Goal: Information Seeking & Learning: Learn about a topic

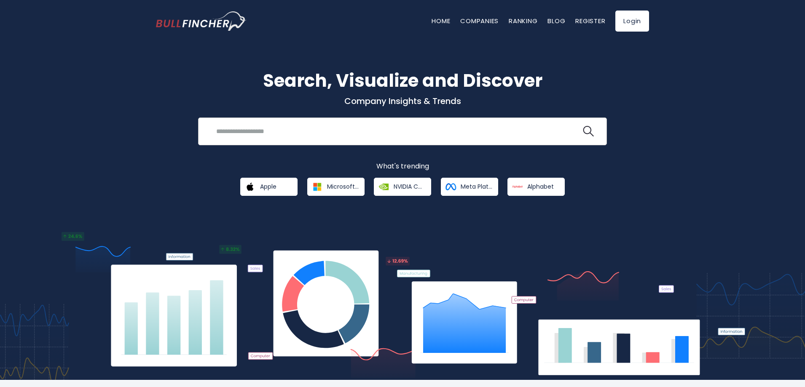
click at [474, 133] on input "search" at bounding box center [396, 131] width 370 height 16
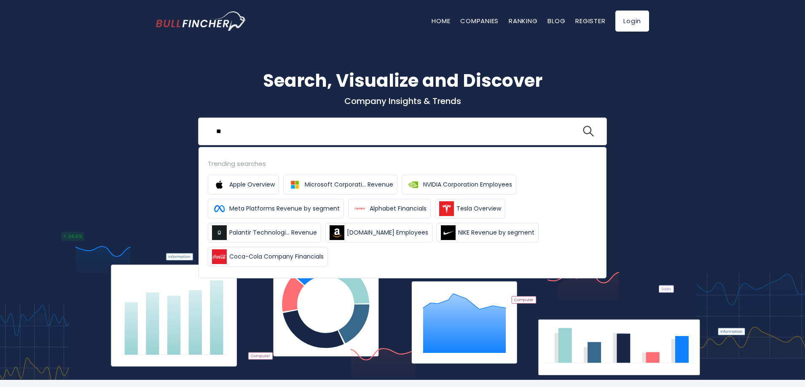
type input "*"
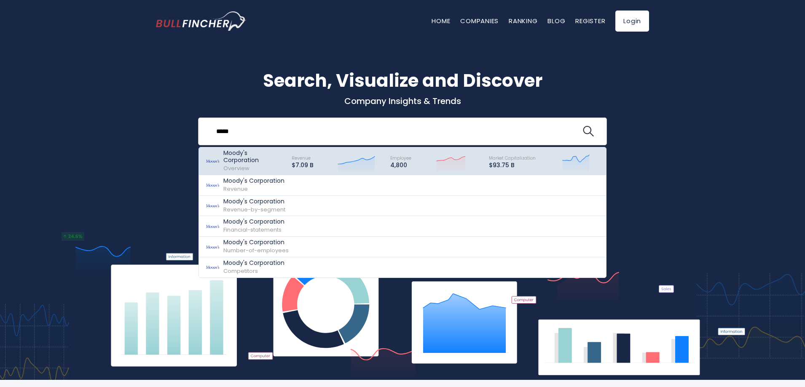
type input "*****"
click at [261, 158] on p "Moody's Corporation" at bounding box center [253, 157] width 61 height 14
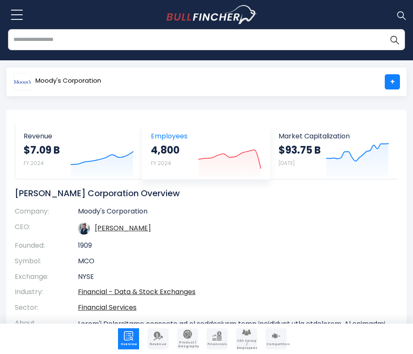
click at [228, 170] on icon "Created with Highcharts 12.1.2" at bounding box center [229, 158] width 63 height 35
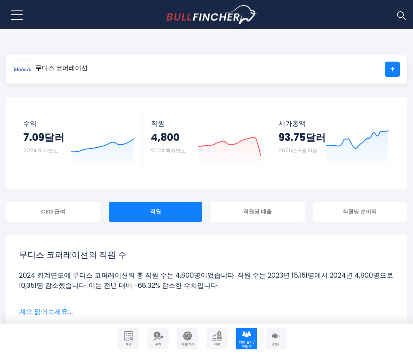
click at [225, 77] on div "무디스 코퍼레이션 +" at bounding box center [206, 69] width 400 height 29
drag, startPoint x: 260, startPoint y: 278, endPoint x: 373, endPoint y: 283, distance: 113.9
click at [373, 283] on li "2024 회계연도에 무디스 코퍼레이션의 총 직원 수는 4,800명이었습니다. 직원 수는 2023년 15,151명에서 2024년 4,800명으로…" at bounding box center [206, 280] width 375 height 20
drag, startPoint x: 340, startPoint y: 286, endPoint x: 216, endPoint y: 269, distance: 125.4
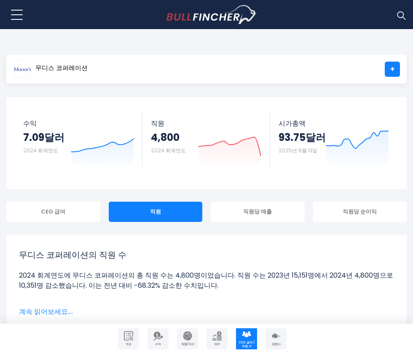
click at [89, 271] on li "2024 회계연도에 무디스 코퍼레이션의 총 직원 수는 4,800명이었습니다. 직원 수는 2023년 15,151명에서 2024년 4,800명으로…" at bounding box center [206, 280] width 375 height 20
click at [254, 268] on div "무디스 코퍼레이션의 직원 수 2024 회계연도에 무디스 코퍼레이션의 총 직원 수는 4,800명이었습니다. 직원 수는 2023년 15,151명에…" at bounding box center [206, 274] width 375 height 53
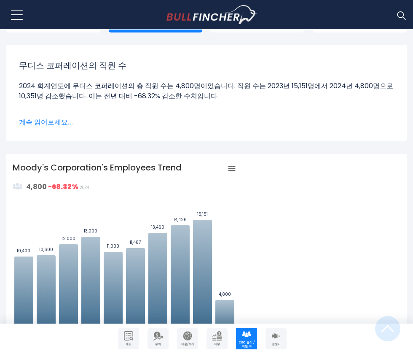
scroll to position [211, 0]
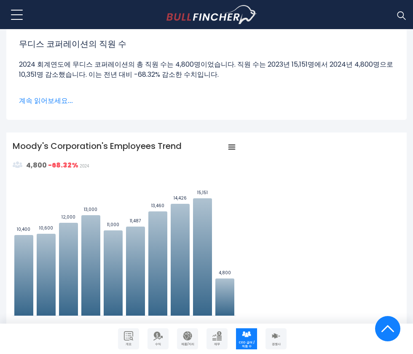
click at [63, 99] on font "계속 읽어보세요..." at bounding box center [46, 101] width 54 height 10
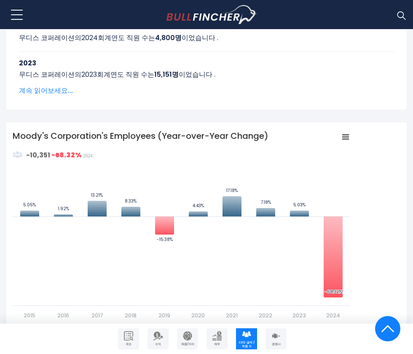
scroll to position [759, 0]
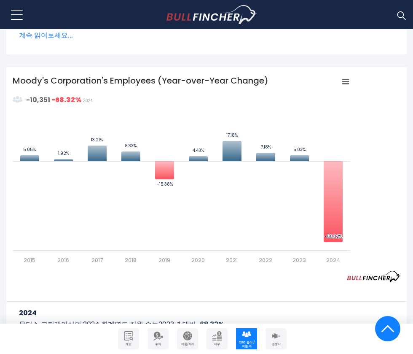
click at [42, 34] on font "계속 읽어보세요..." at bounding box center [46, 35] width 54 height 10
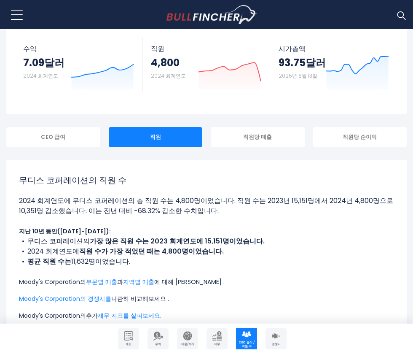
scroll to position [169, 0]
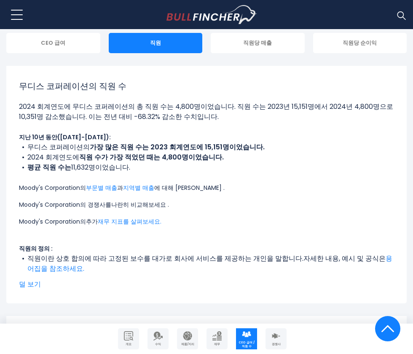
click at [82, 204] on font "Moody's Corporation의 경쟁사를" at bounding box center [65, 204] width 92 height 8
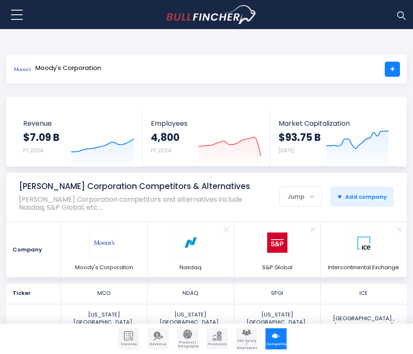
click at [212, 75] on div "Moody's Corporation +" at bounding box center [206, 69] width 400 height 29
click at [272, 249] on img at bounding box center [277, 242] width 20 height 20
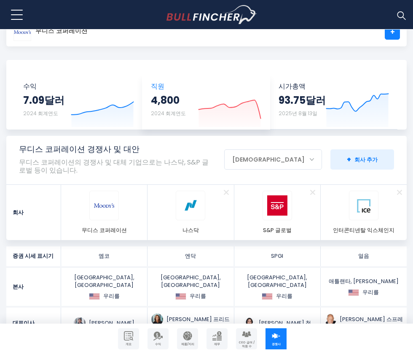
scroll to position [84, 0]
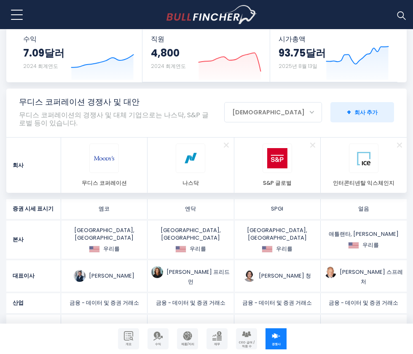
click at [298, 108] on font "도약" at bounding box center [268, 112] width 72 height 8
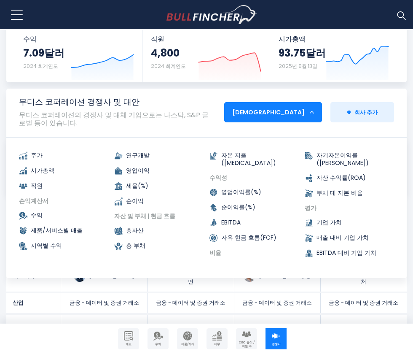
click at [298, 108] on font "도약" at bounding box center [268, 112] width 72 height 8
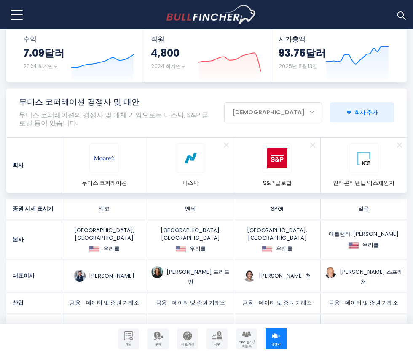
click at [226, 138] on font "제거하다" at bounding box center [226, 144] width 13 height 19
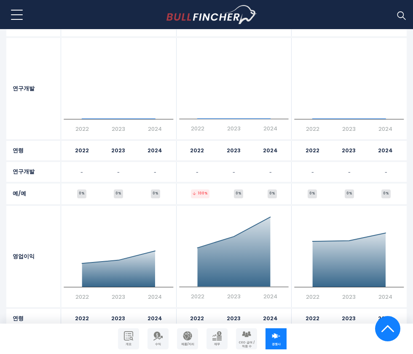
scroll to position [1348, 0]
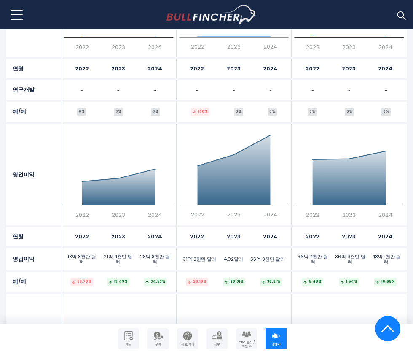
click at [201, 211] on text "2022" at bounding box center [196, 215] width 13 height 8
click at [232, 211] on text "2023" at bounding box center [233, 215] width 13 height 8
drag, startPoint x: 260, startPoint y: 202, endPoint x: 260, endPoint y: 206, distance: 4.6
click at [260, 202] on icon "Created with Highcharts 12.1.2 2022 2023 2024 $4.02 B" at bounding box center [234, 174] width 110 height 89
click at [259, 228] on div "2022 2023 2024" at bounding box center [234, 236] width 115 height 19
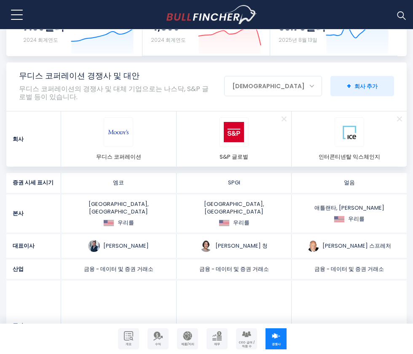
scroll to position [104, 0]
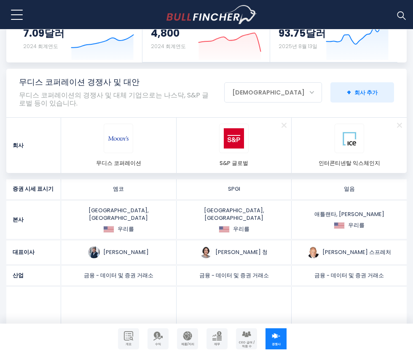
click at [147, 87] on h1 "무디스 코퍼레이션 경쟁사 및 대안" at bounding box center [114, 82] width 190 height 11
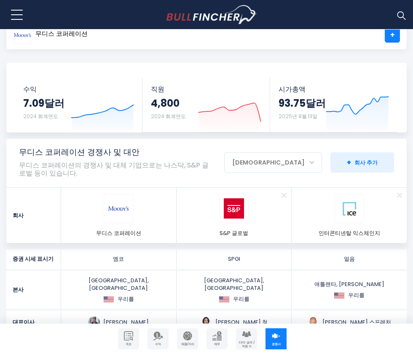
scroll to position [0, 0]
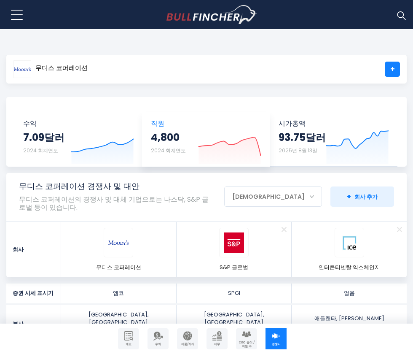
click at [181, 121] on span "직원" at bounding box center [206, 123] width 110 height 8
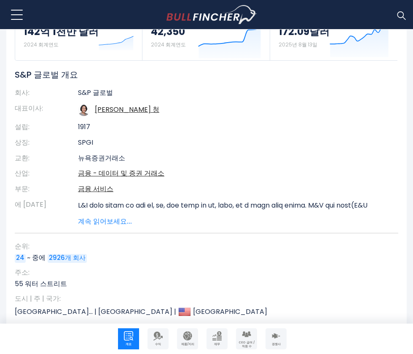
scroll to position [126, 0]
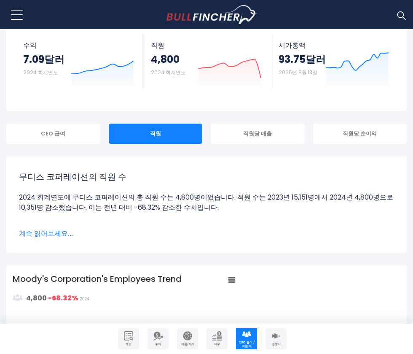
scroll to position [84, 0]
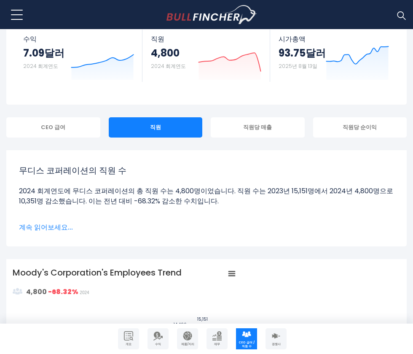
click at [65, 226] on font "계속 읽어보세요..." at bounding box center [46, 227] width 54 height 10
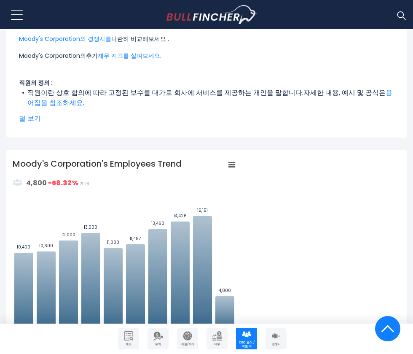
scroll to position [337, 0]
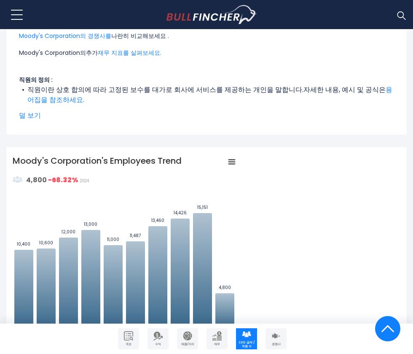
drag, startPoint x: 64, startPoint y: 91, endPoint x: 296, endPoint y: 103, distance: 232.1
click at [296, 103] on li "직원이란 상호 합의에 따라 고정된 보수를 대가로 회사에 서비스를 제공하는 개인을 말합니다. 자세한 내용, 예시 및 공식은 용어집을 참조하세요." at bounding box center [206, 95] width 375 height 20
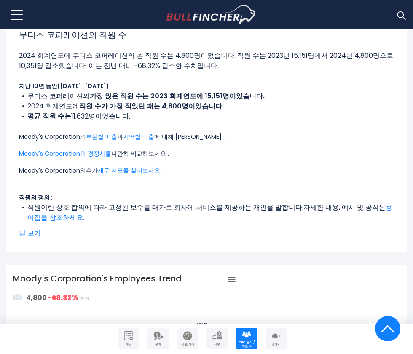
scroll to position [211, 0]
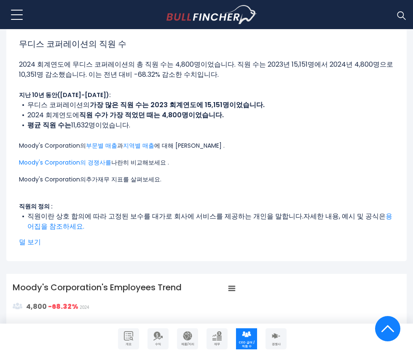
click at [122, 177] on font "재무 지표를 살펴보세요." at bounding box center [130, 179] width 64 height 8
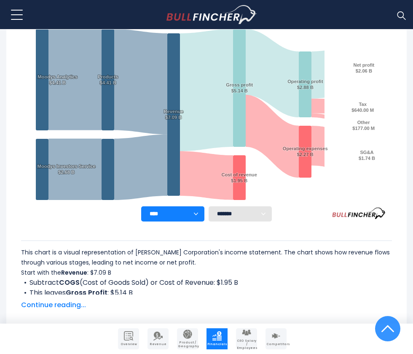
scroll to position [505, 0]
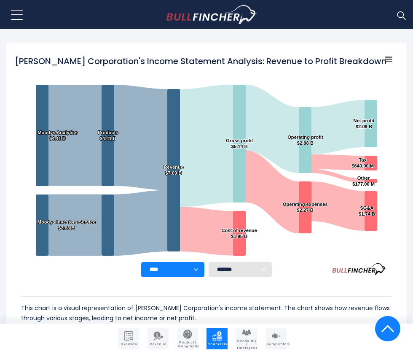
scroll to position [169, 0]
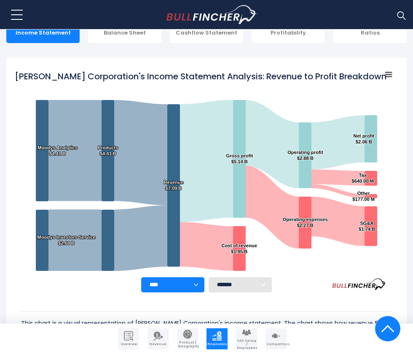
click at [194, 286] on select "**** **** **** **** **** ****" at bounding box center [172, 284] width 63 height 15
click at [141, 277] on select "**** **** **** **** **** ****" at bounding box center [172, 284] width 63 height 15
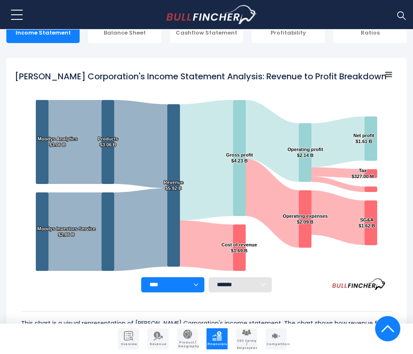
click at [193, 282] on select "**** **** **** **** **** ****" at bounding box center [172, 284] width 63 height 15
select select "****"
click at [141, 277] on select "**** **** **** **** **** ****" at bounding box center [172, 284] width 63 height 15
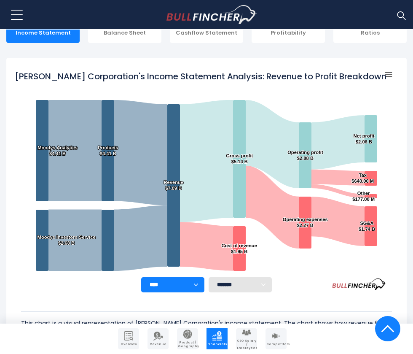
click at [229, 282] on select "******* ** ** ** **" at bounding box center [240, 284] width 63 height 15
click at [232, 288] on select "******* ** ** ** **" at bounding box center [240, 284] width 63 height 15
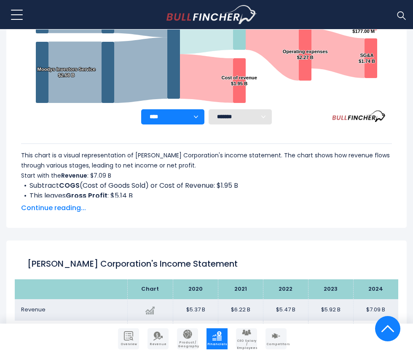
scroll to position [337, 0]
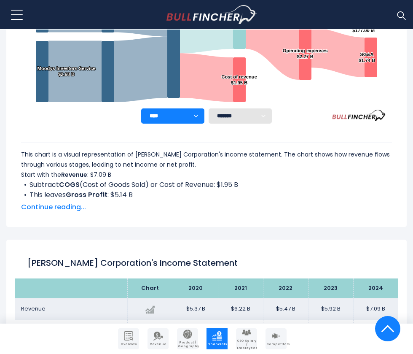
click at [74, 209] on span "Continue reading..." at bounding box center [206, 207] width 371 height 10
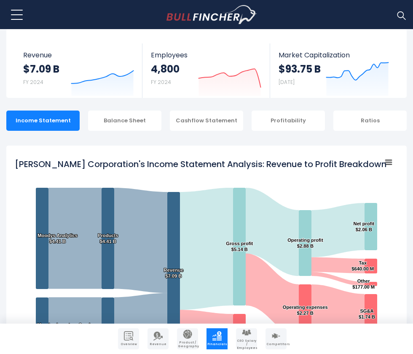
scroll to position [0, 0]
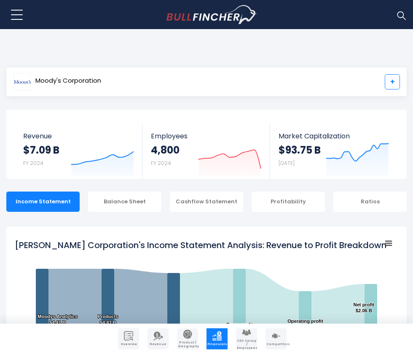
click at [393, 84] on link "+" at bounding box center [392, 81] width 15 height 15
click at [164, 14] on div "Recent searches Moody's Corporation Trending searches Apple Overview Microsoft …" at bounding box center [206, 14] width 400 height 29
click at [180, 16] on img "Go to homepage" at bounding box center [211, 14] width 91 height 19
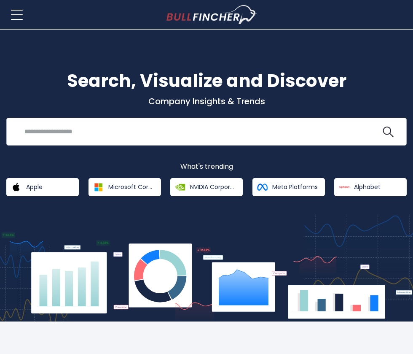
click at [275, 131] on input "search" at bounding box center [200, 131] width 362 height 16
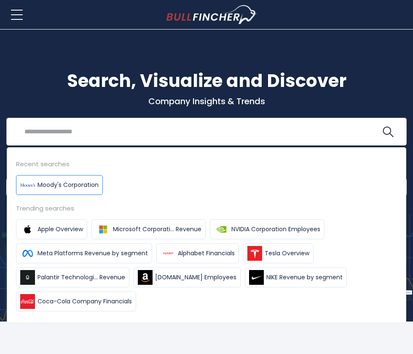
click at [83, 187] on span "Moody's Corporation" at bounding box center [68, 184] width 61 height 9
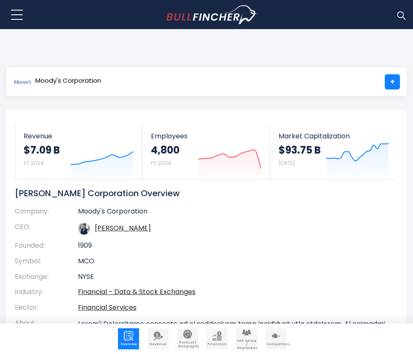
click at [230, 14] on img "Go to homepage" at bounding box center [211, 14] width 91 height 19
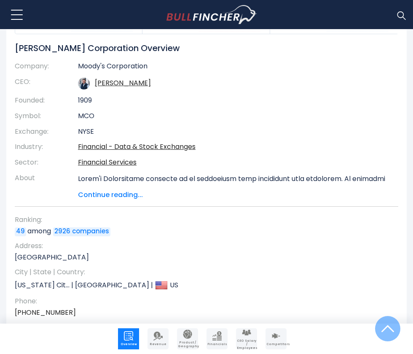
scroll to position [293, 0]
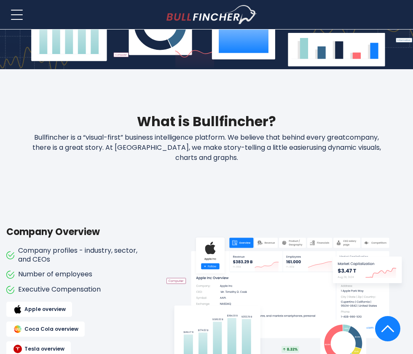
scroll to position [253, 0]
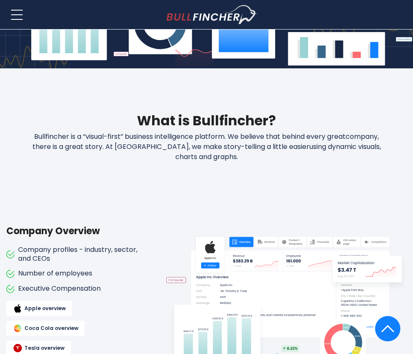
drag, startPoint x: 225, startPoint y: 156, endPoint x: 65, endPoint y: 119, distance: 164.8
click at [65, 119] on h2 "What is Bullfincher?" at bounding box center [206, 120] width 400 height 20
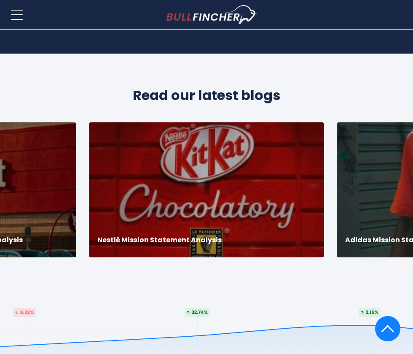
scroll to position [1854, 0]
